Goal: Task Accomplishment & Management: Manage account settings

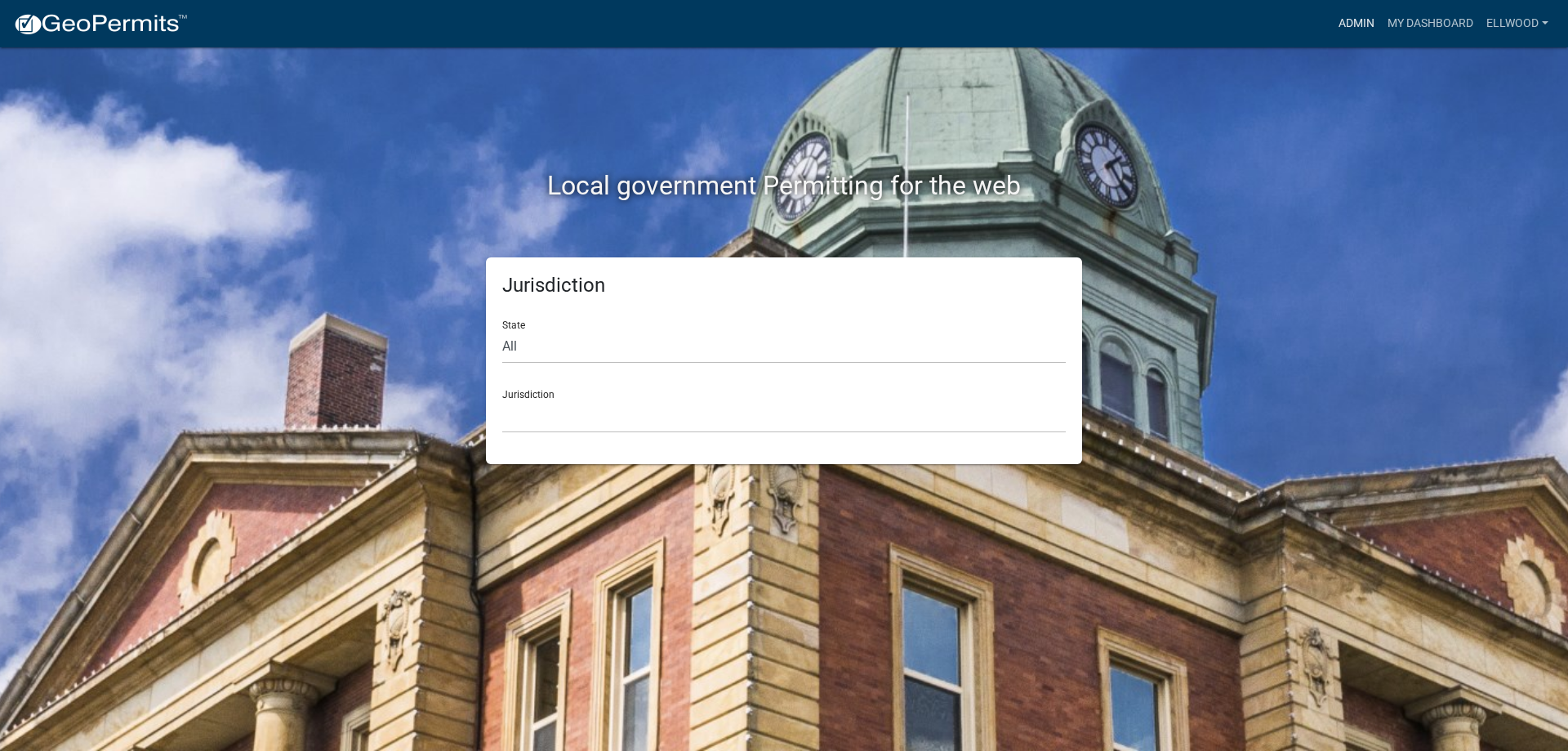
click at [1358, 21] on link "Admin" at bounding box center [1356, 24] width 49 height 31
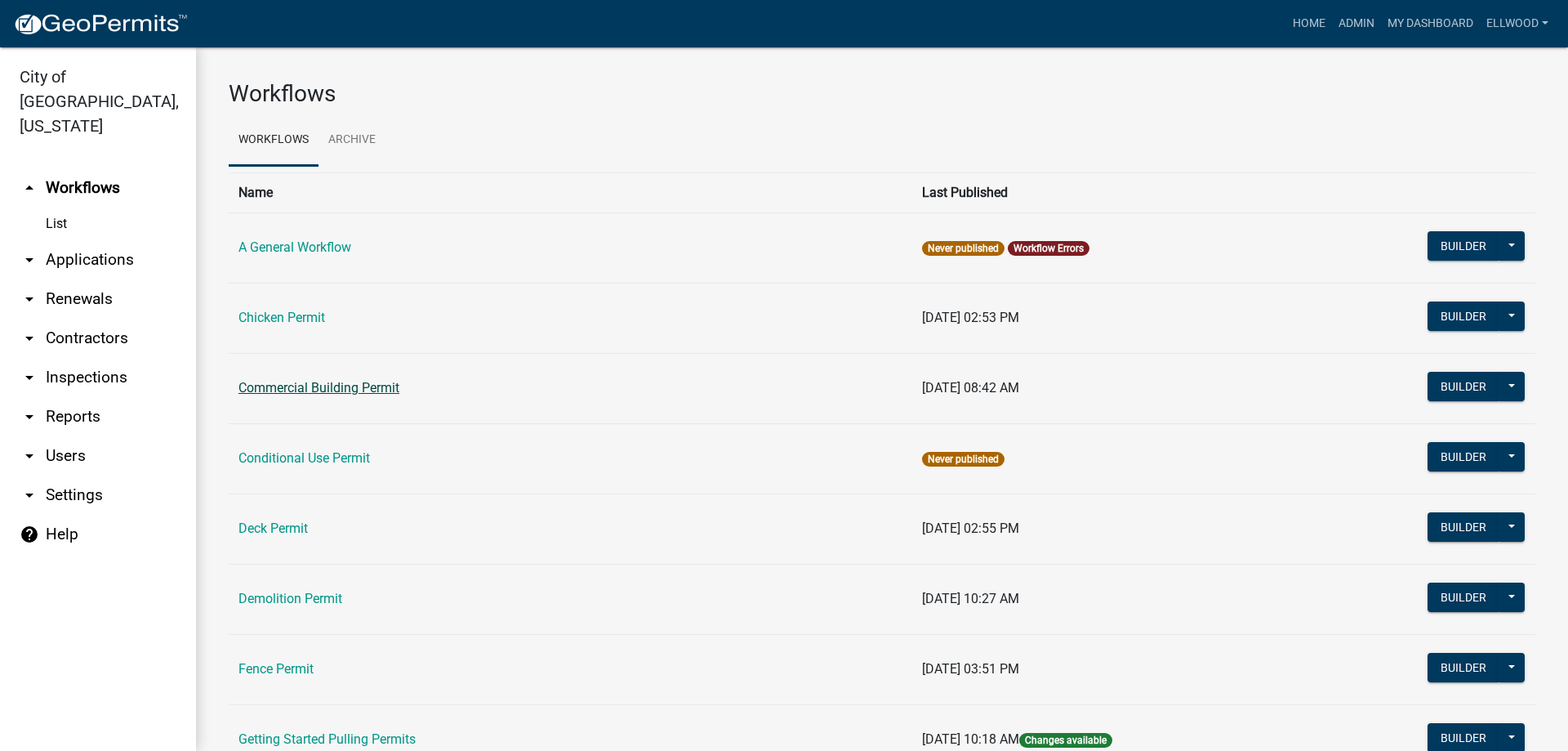
click at [281, 392] on link "Commercial Building Permit" at bounding box center [319, 387] width 161 height 15
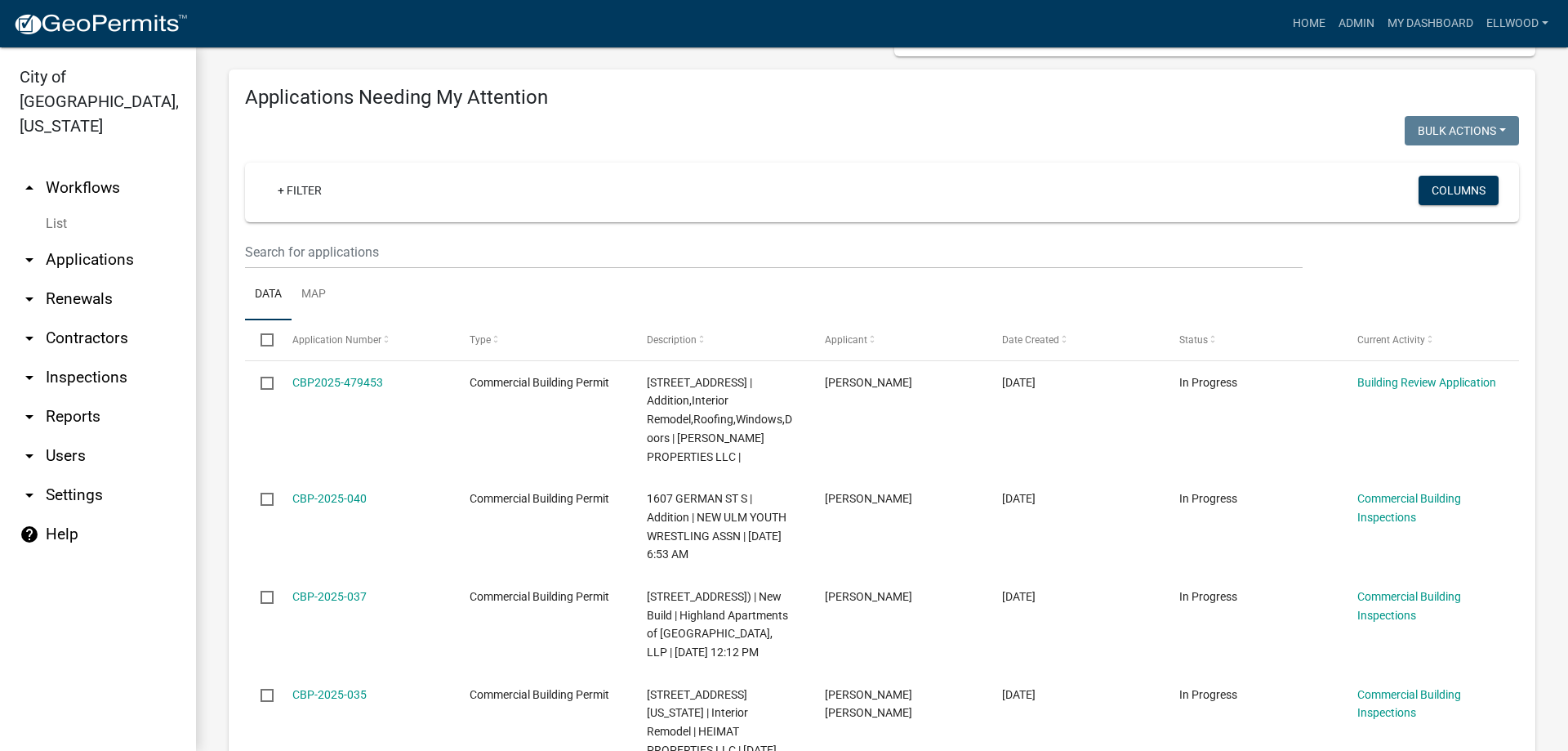
scroll to position [186, 0]
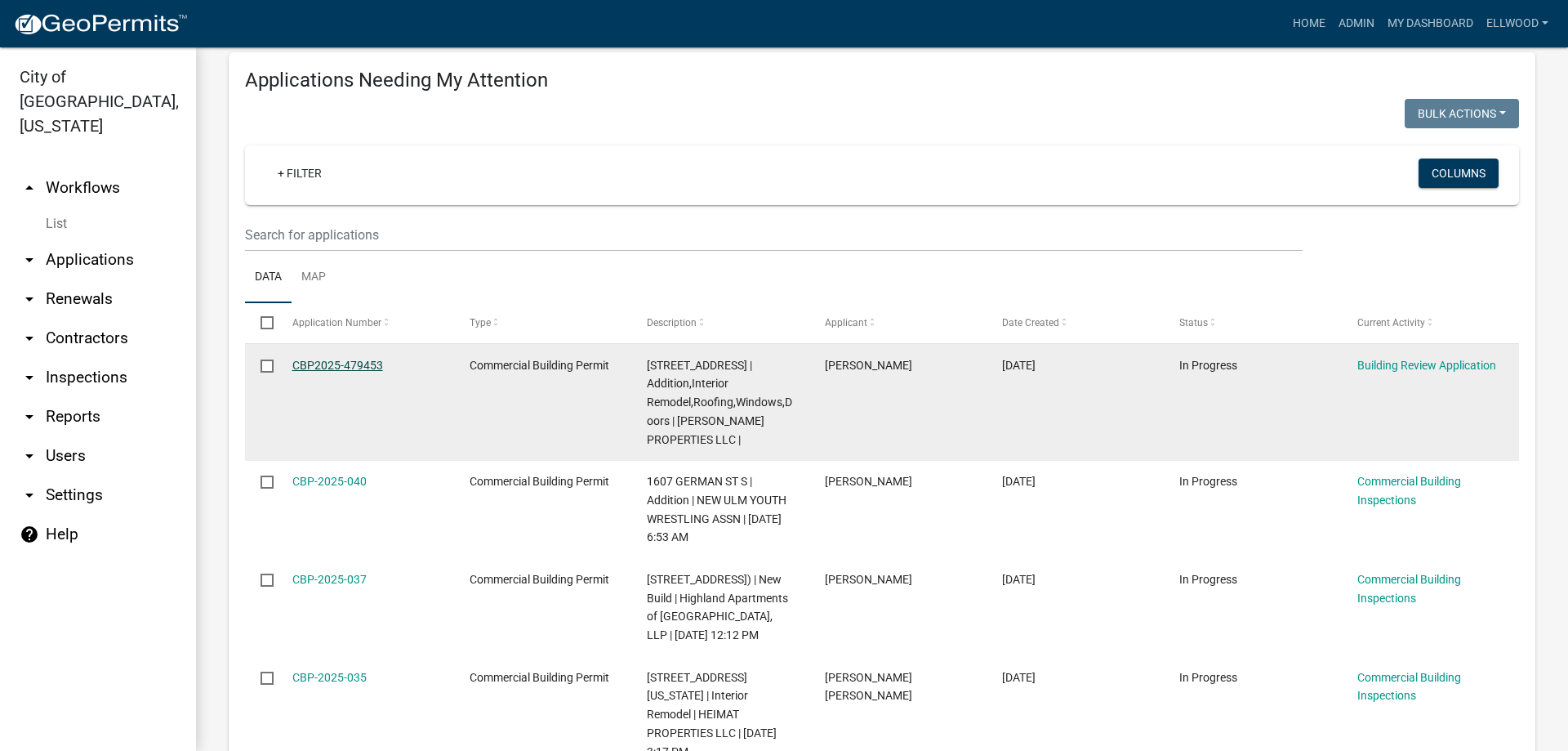
click at [339, 364] on link "CBP2025-479453" at bounding box center [338, 364] width 91 height 13
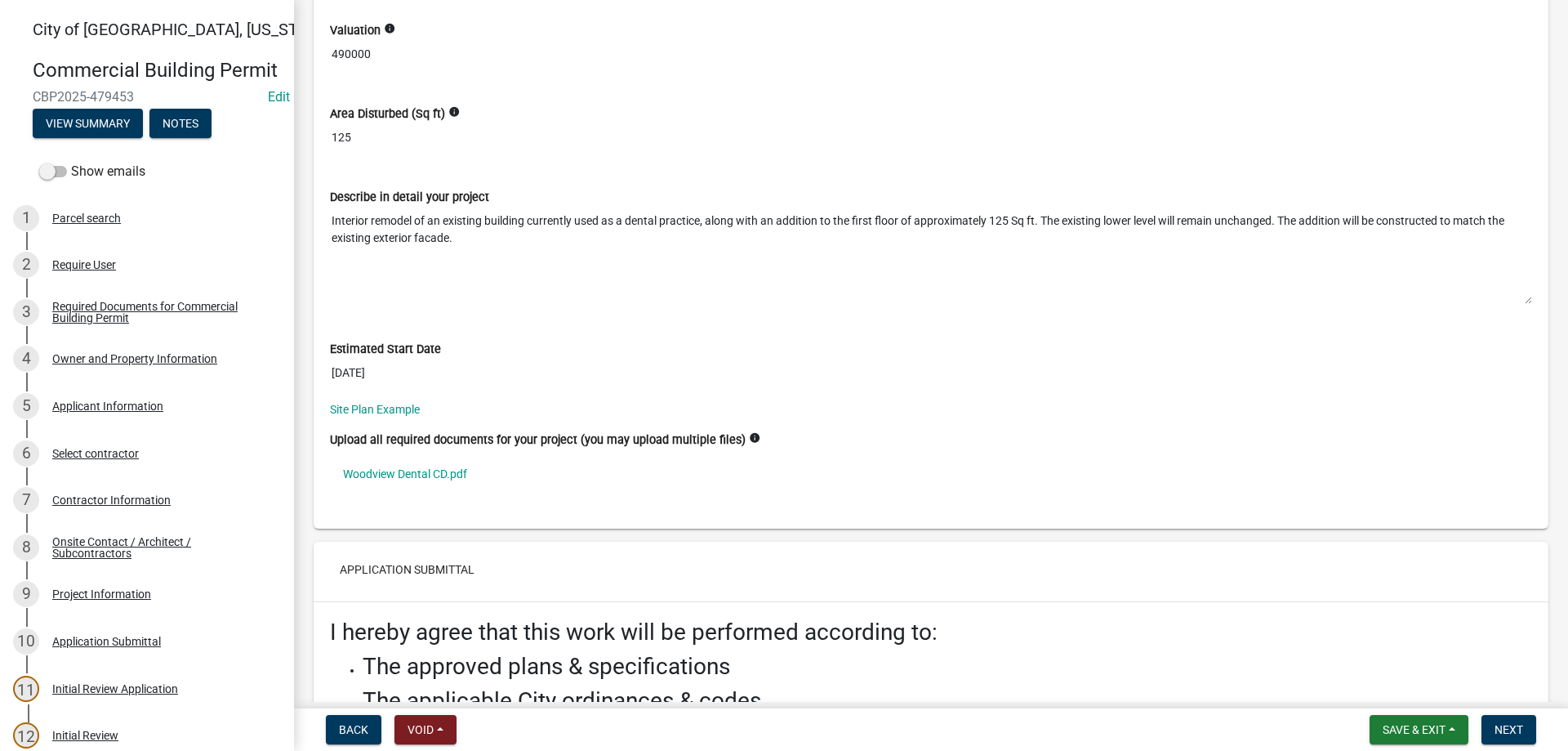
scroll to position [6006, 0]
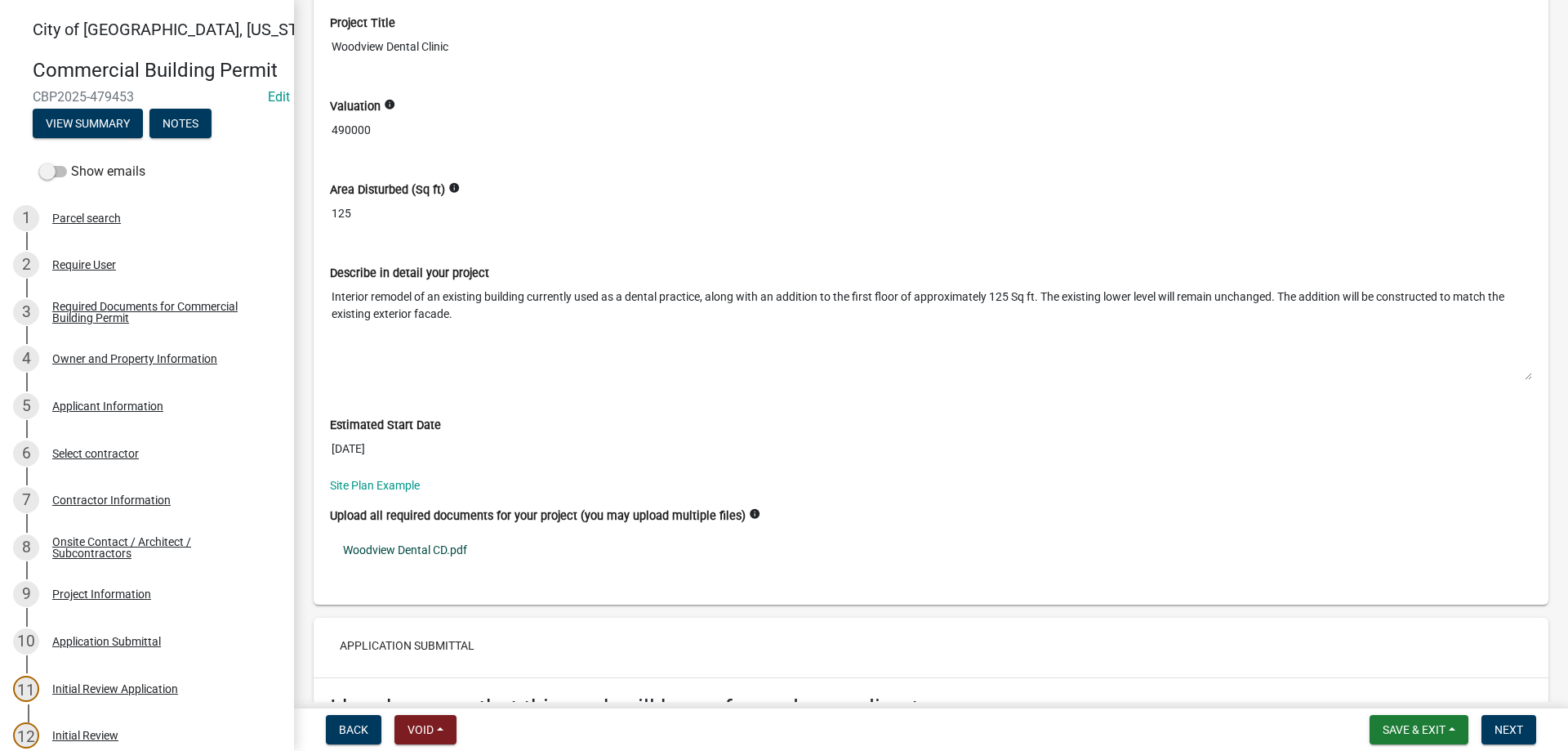
click at [397, 555] on link "Woodview Dental CD.pdf" at bounding box center [931, 550] width 1202 height 38
